Goal: Task Accomplishment & Management: Manage account settings

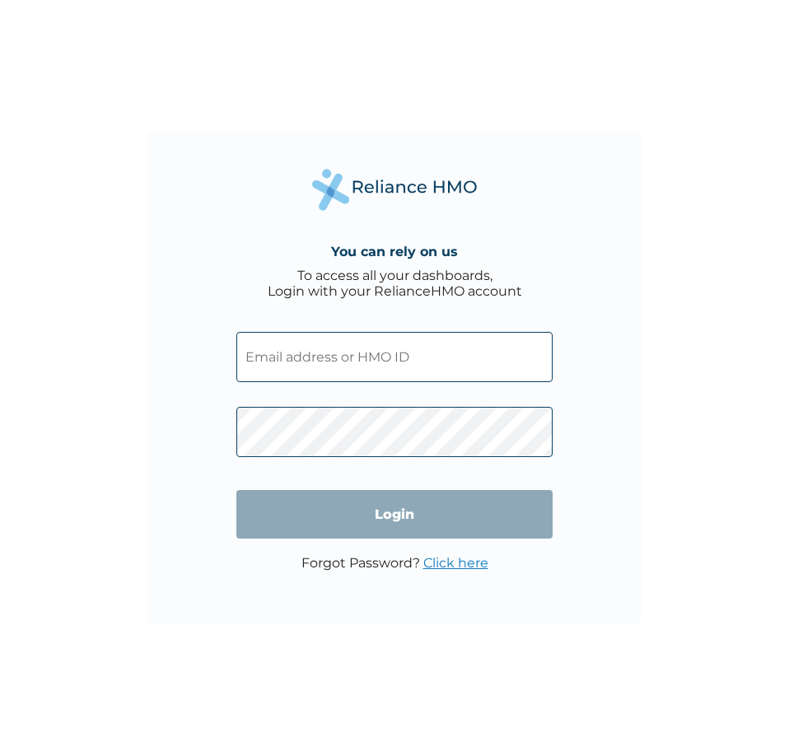
type input "aleruchi.chikere@rsbopp.rv.gov.ng"
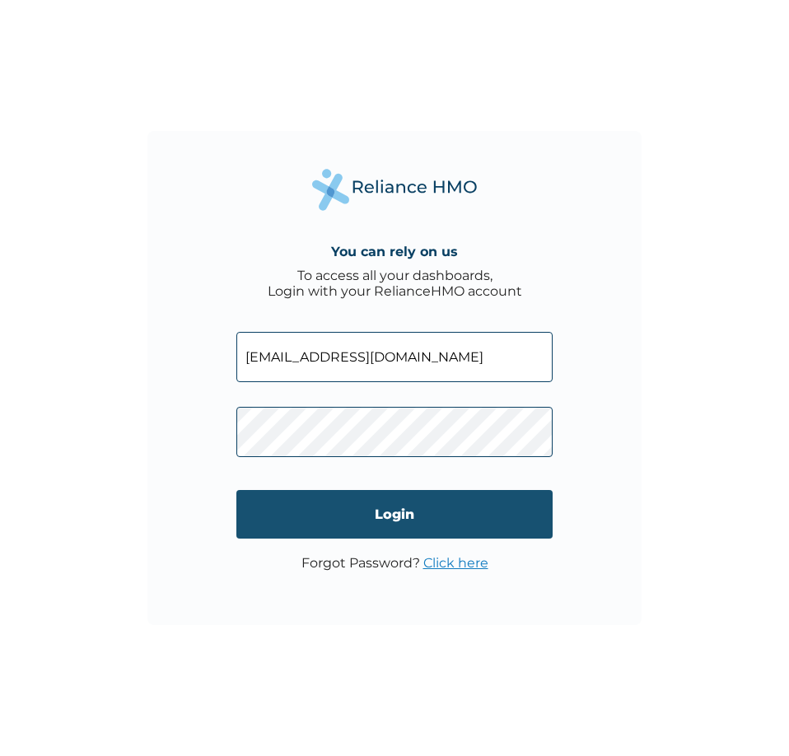
click at [288, 510] on input "Login" at bounding box center [394, 514] width 316 height 49
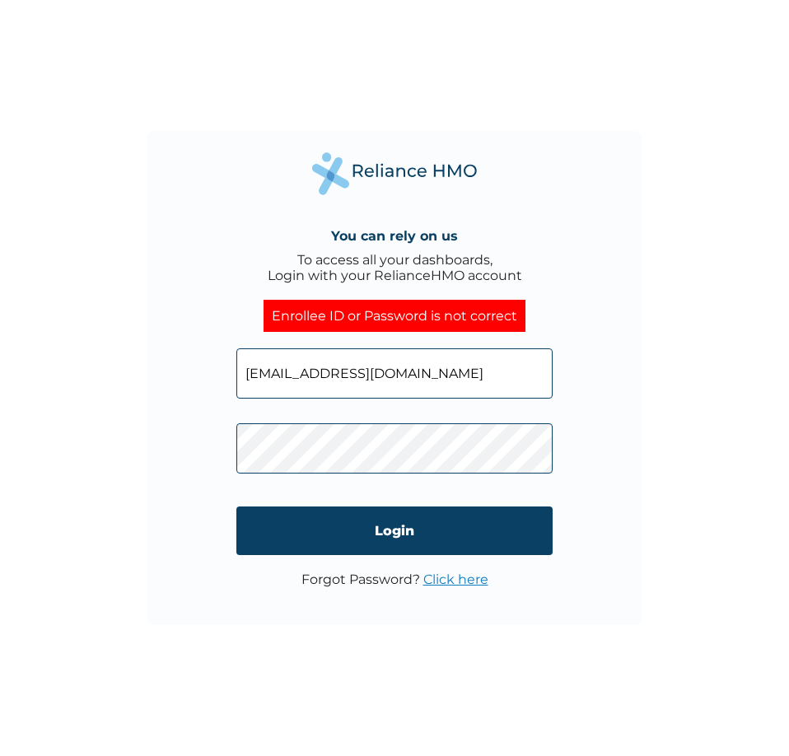
click at [454, 577] on link "Click here" at bounding box center [455, 579] width 65 height 16
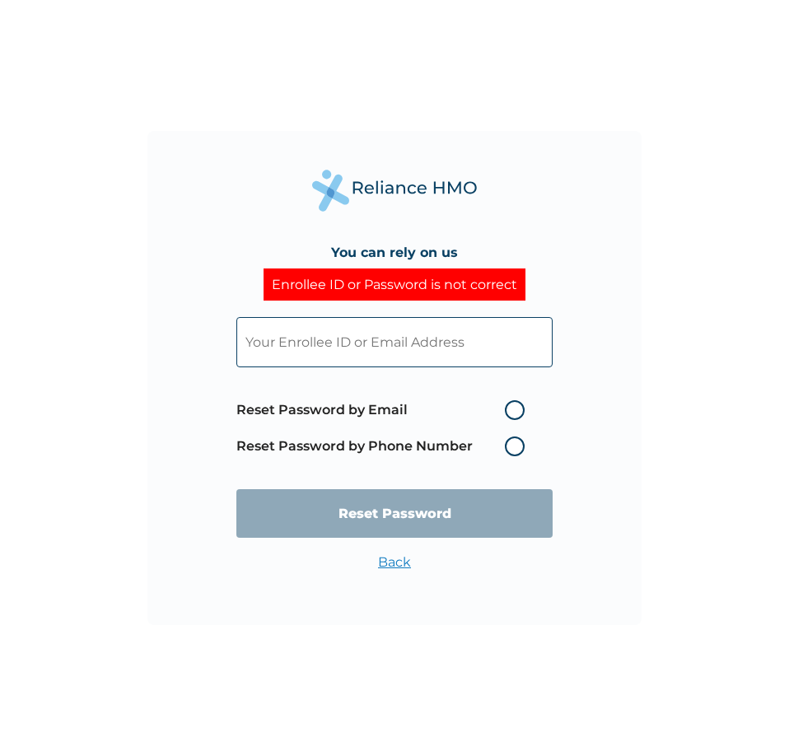
click at [519, 404] on label "Reset Password by Email" at bounding box center [384, 410] width 296 height 20
click at [508, 404] on input "Reset Password by Email" at bounding box center [495, 410] width 26 height 26
radio input "true"
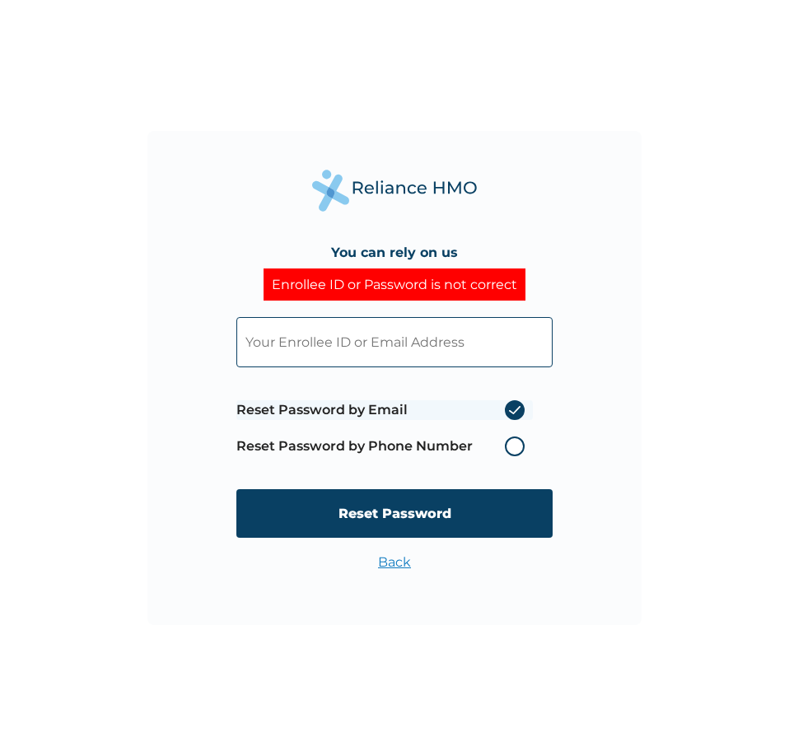
drag, startPoint x: 488, startPoint y: 481, endPoint x: 482, endPoint y: 500, distance: 20.8
click at [486, 485] on form "Reset Password by Email Reset Password by Phone Number Reset Password" at bounding box center [394, 427] width 316 height 254
drag, startPoint x: 481, startPoint y: 503, endPoint x: 523, endPoint y: 356, distance: 152.4
click at [485, 489] on input "Reset Password" at bounding box center [394, 513] width 316 height 49
click at [337, 328] on input "text" at bounding box center [394, 342] width 316 height 50
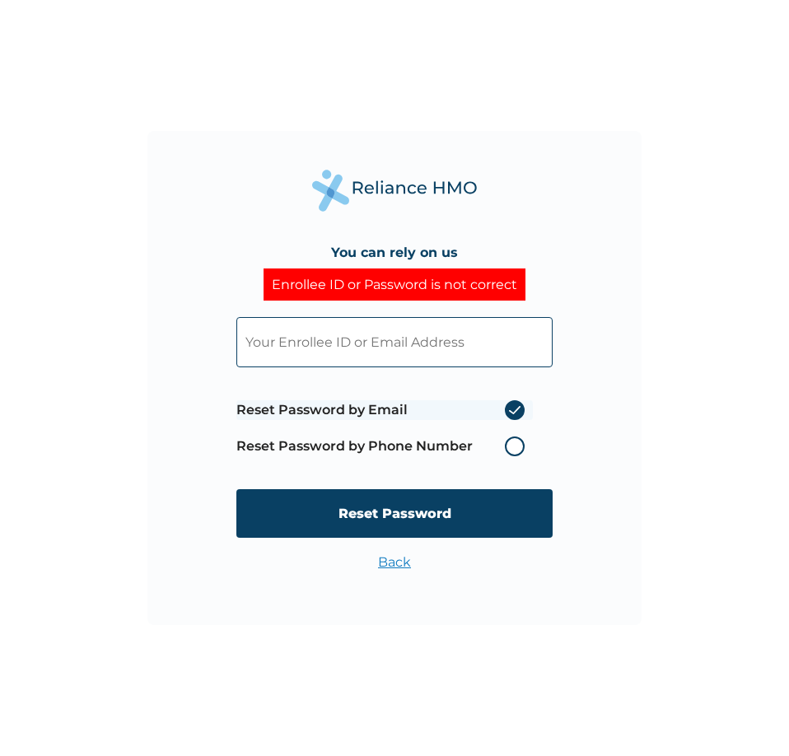
type input "aleruchi.chikere@rsbopp.rv.gov.ng"
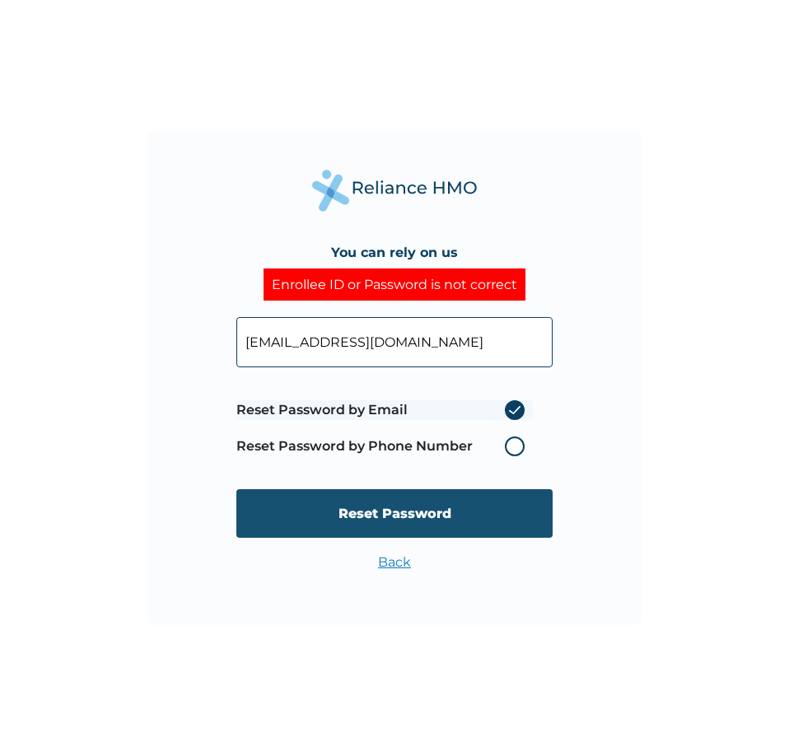
click at [485, 509] on input "Reset Password" at bounding box center [394, 513] width 316 height 49
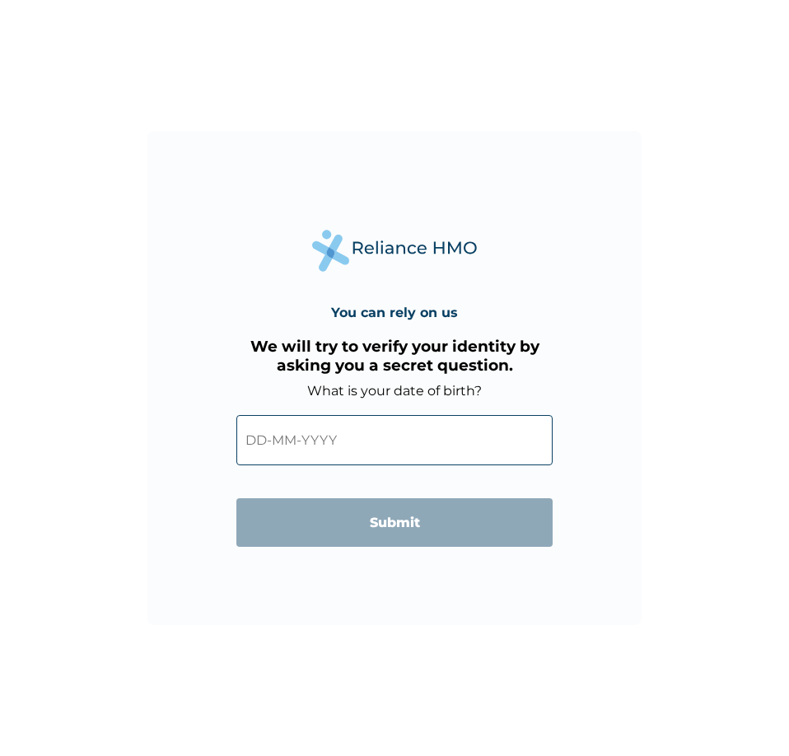
click at [370, 444] on input "text" at bounding box center [394, 440] width 316 height 50
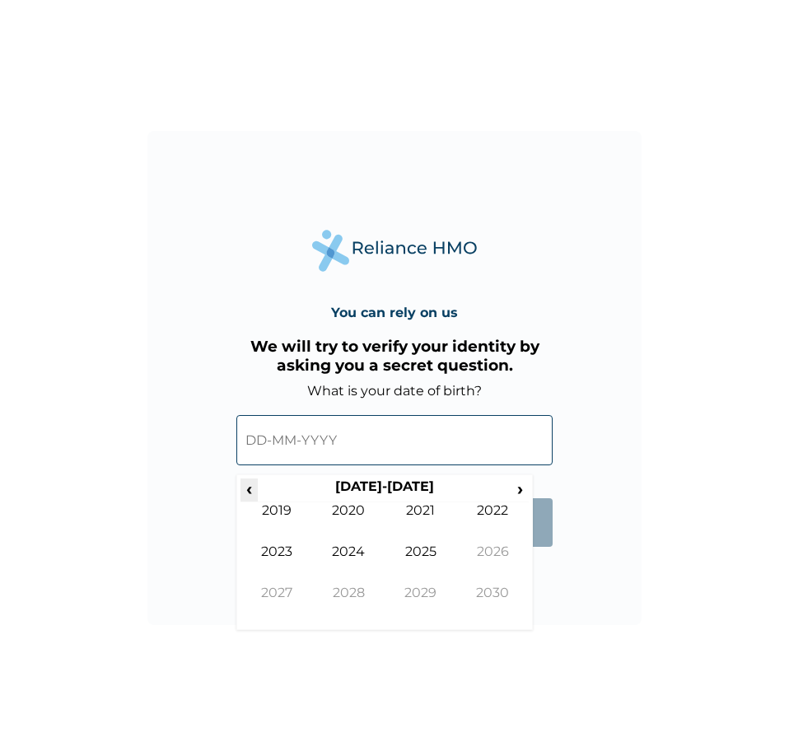
click at [246, 486] on span "‹" at bounding box center [248, 488] width 17 height 21
click at [499, 505] on td "1992" at bounding box center [493, 522] width 72 height 41
click at [415, 596] on td "Nov" at bounding box center [420, 604] width 72 height 41
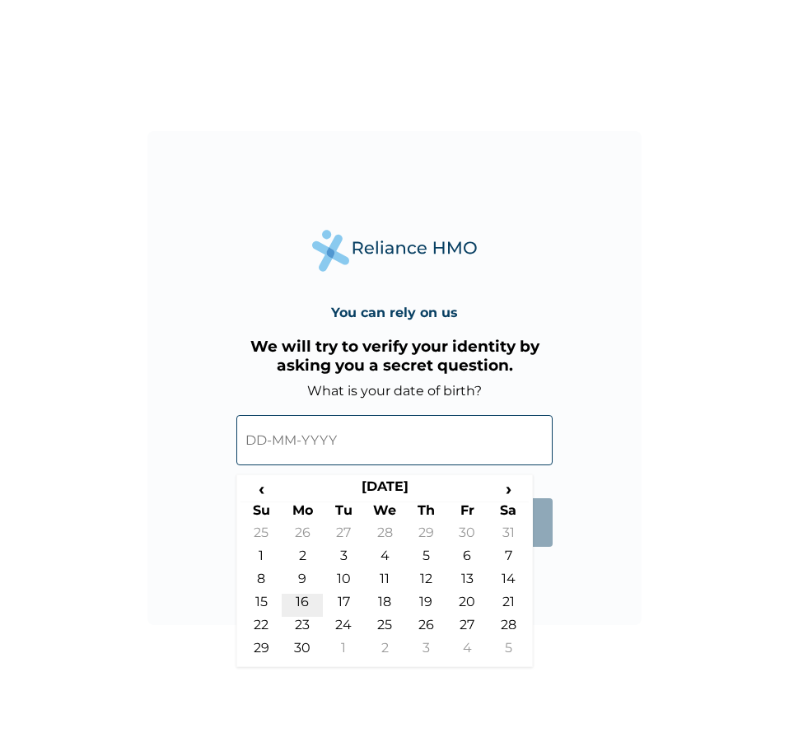
click at [301, 596] on td "16" at bounding box center [301, 604] width 41 height 23
type input "16-11-1992"
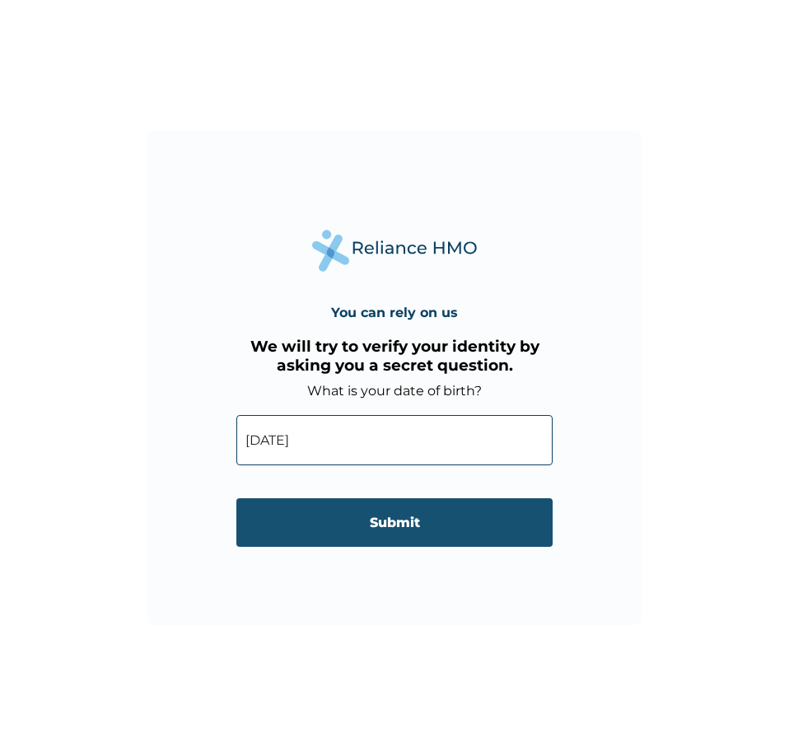
click at [398, 519] on input "Submit" at bounding box center [394, 522] width 316 height 49
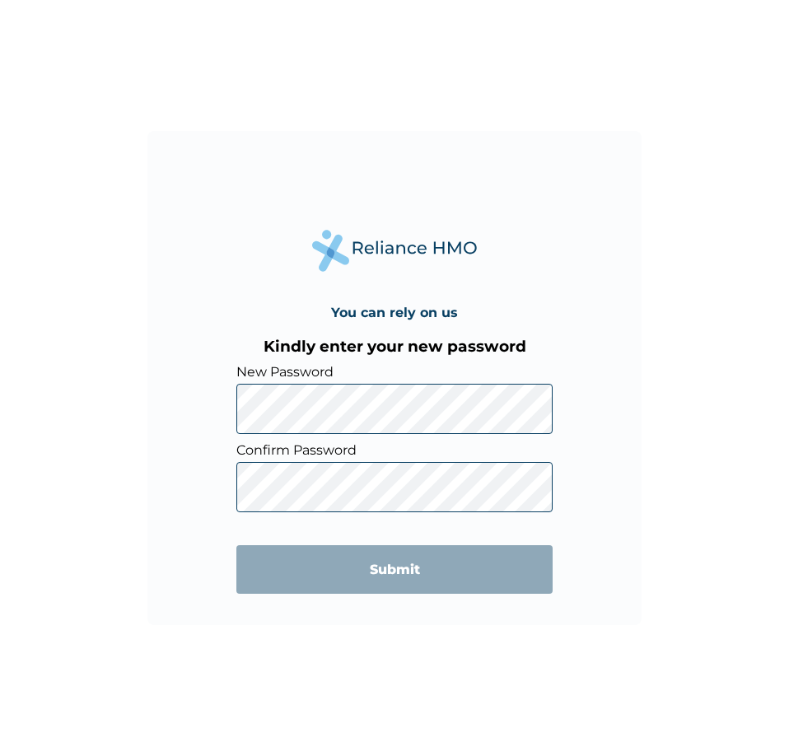
click at [617, 436] on div "You can rely on us Kindly enter your new password New Password Confirm Password…" at bounding box center [394, 378] width 494 height 494
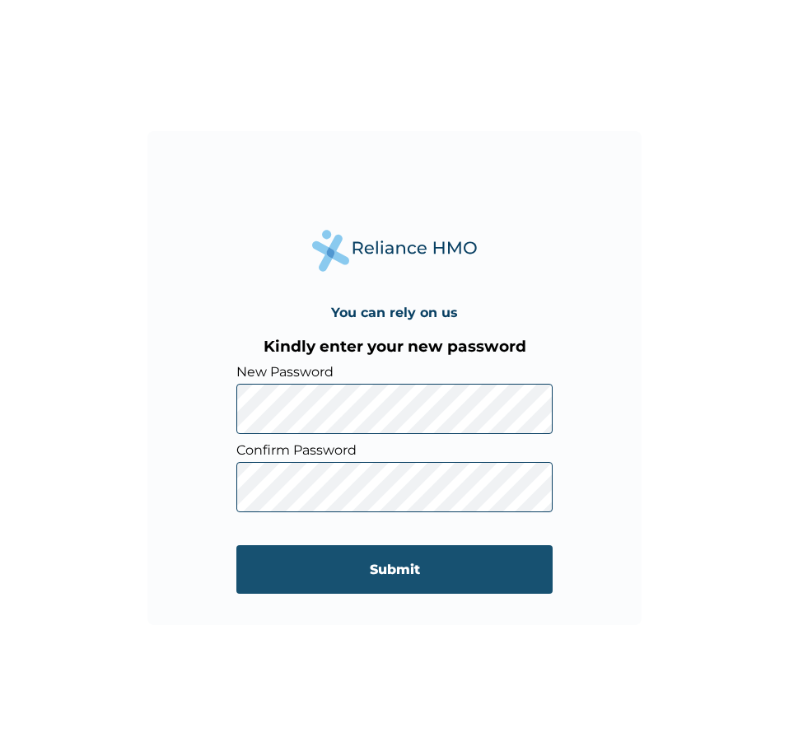
click at [454, 569] on input "Submit" at bounding box center [394, 569] width 316 height 49
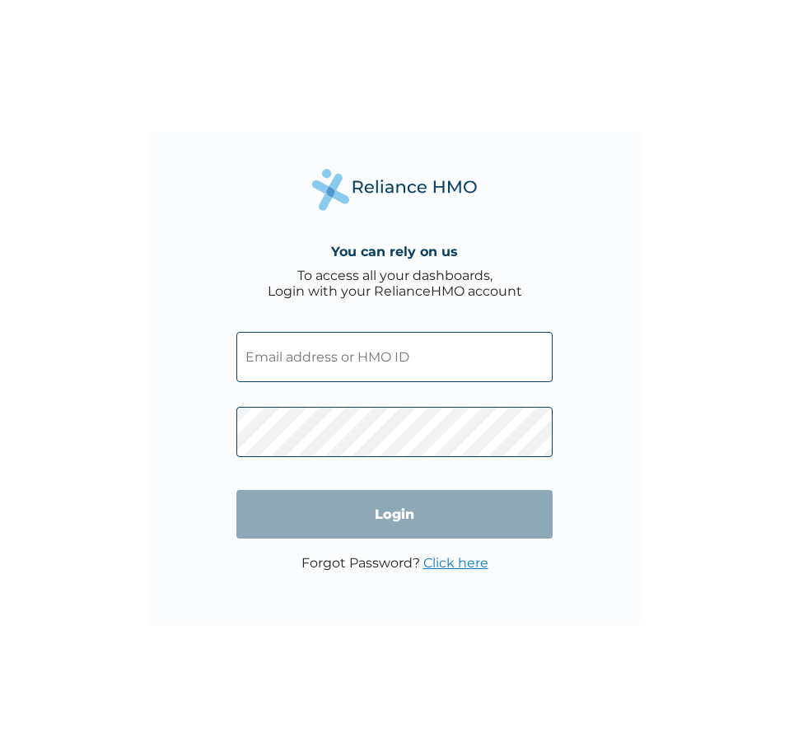
type input "[EMAIL_ADDRESS][DOMAIN_NAME]"
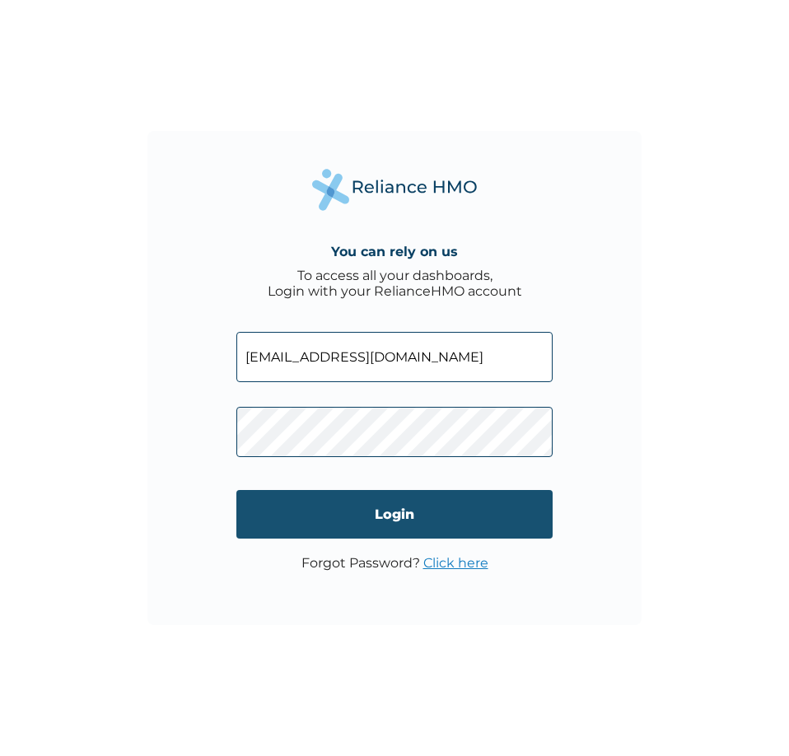
click at [263, 512] on input "Login" at bounding box center [394, 514] width 316 height 49
